Goal: Ask a question

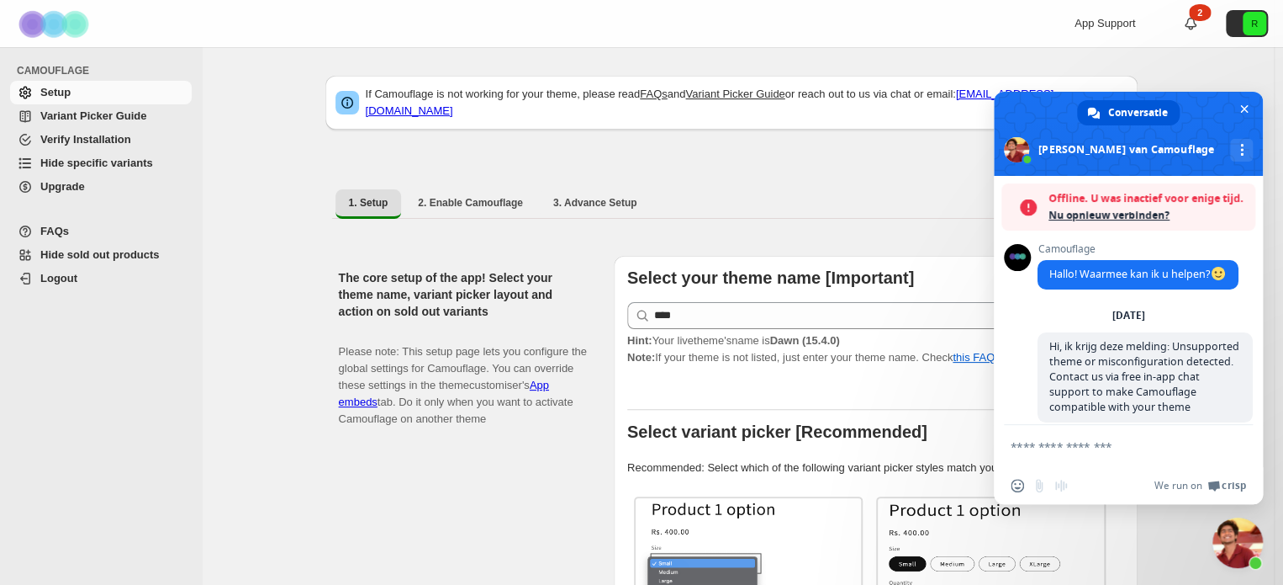
scroll to position [10897, 0]
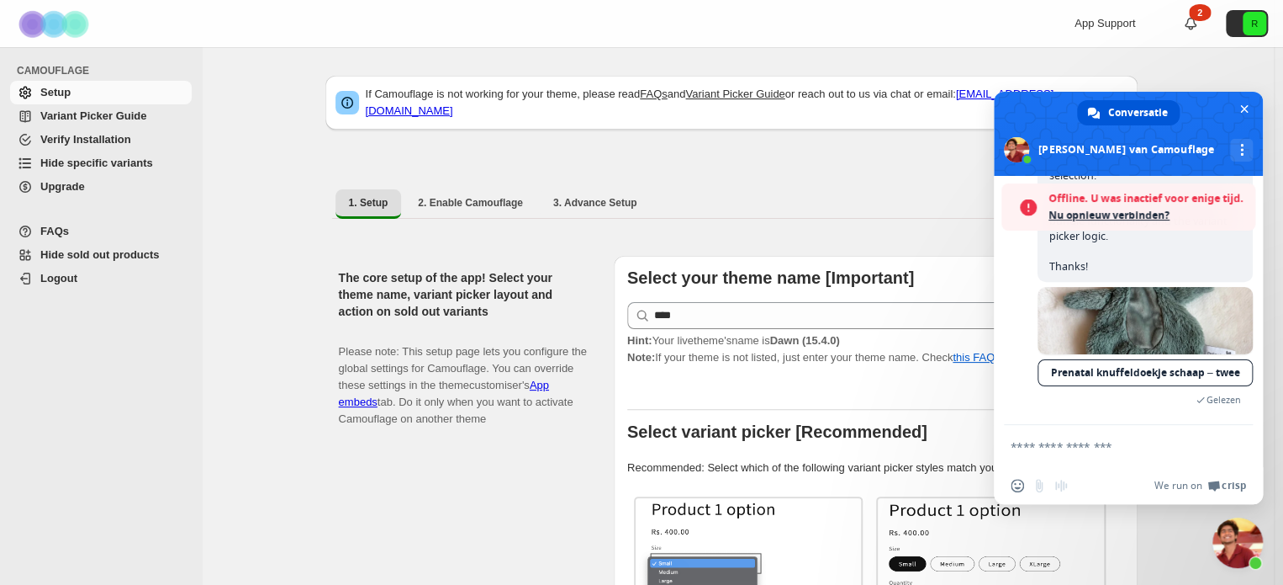
click at [1151, 220] on span "Nu opnieuw verbinden?" at bounding box center [1148, 215] width 198 height 17
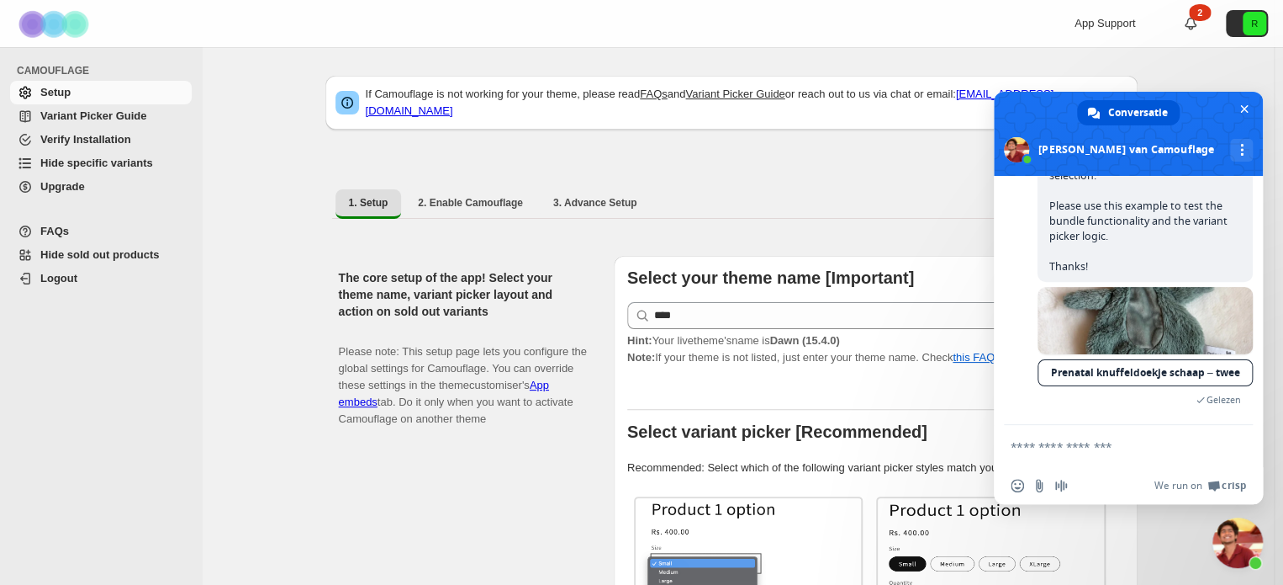
scroll to position [10627, 0]
click at [1029, 147] on span at bounding box center [1016, 149] width 25 height 25
click at [1230, 152] on div "Meer kanalen" at bounding box center [1241, 150] width 23 height 23
drag, startPoint x: 1246, startPoint y: 231, endPoint x: 1256, endPoint y: 347, distance: 115.7
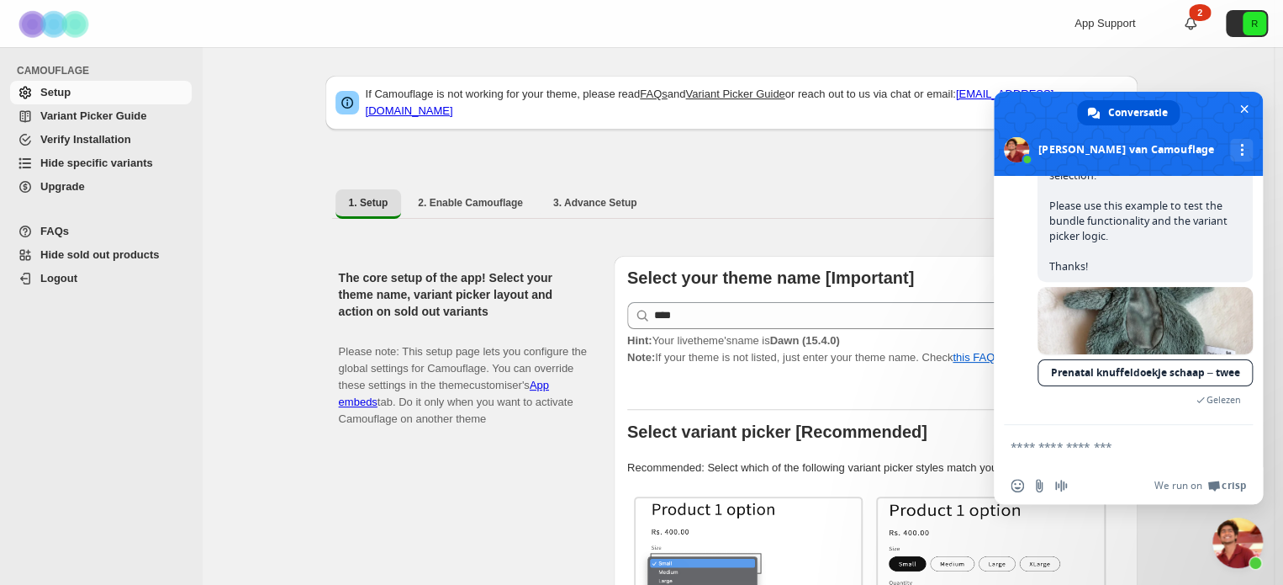
click at [1256, 347] on div "Camouflage Hallo! Waarmee kan ik u helpen? [DATE] Hi, ik krijg deze melding: Un…" at bounding box center [1128, 300] width 269 height 249
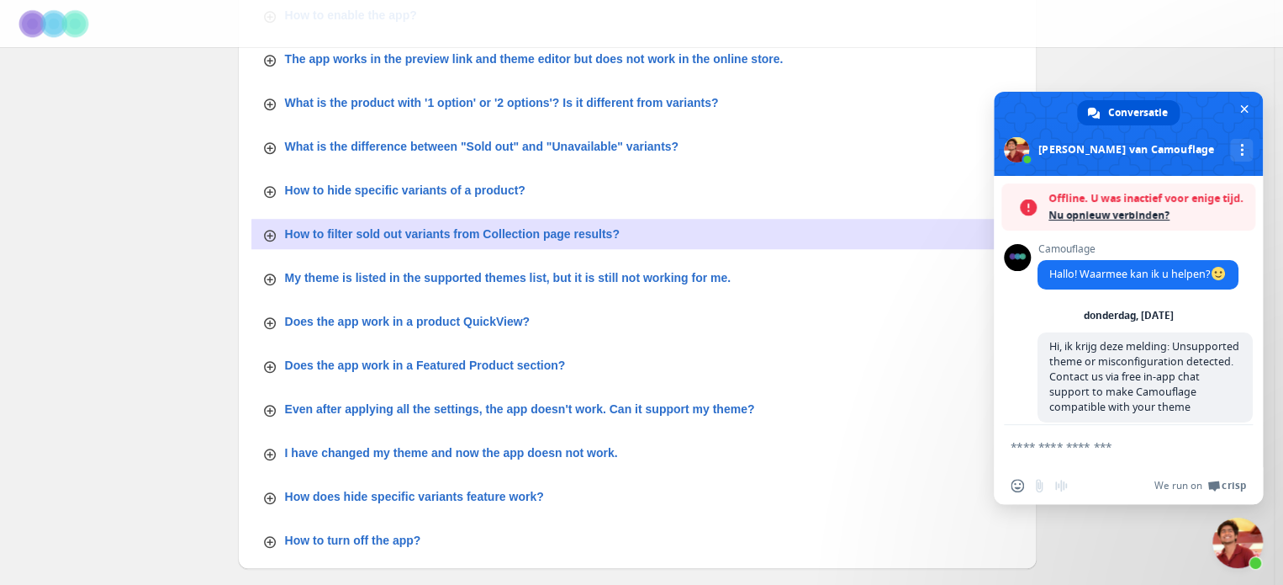
scroll to position [9711, 0]
